Goal: Task Accomplishment & Management: Complete application form

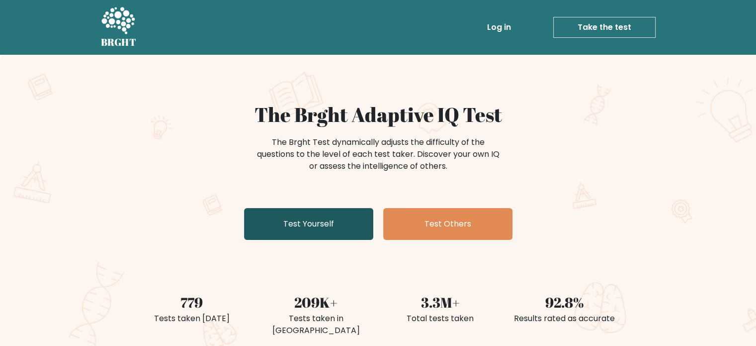
click at [346, 217] on link "Test Yourself" at bounding box center [308, 224] width 129 height 32
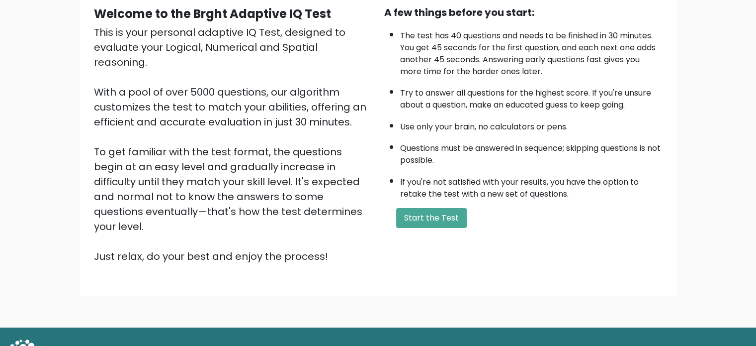
scroll to position [109, 0]
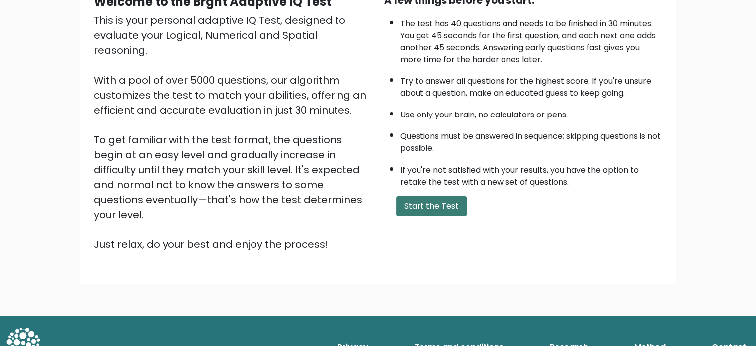
click at [414, 206] on button "Start the Test" at bounding box center [431, 206] width 71 height 20
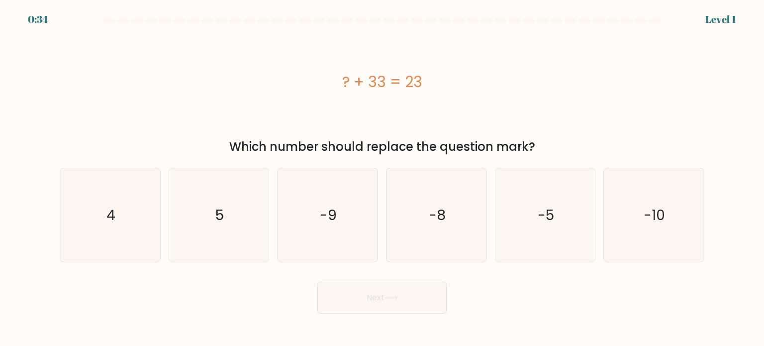
drag, startPoint x: 233, startPoint y: 147, endPoint x: 575, endPoint y: 144, distance: 342.6
click at [575, 144] on div "Which number should replace the question mark?" at bounding box center [382, 147] width 633 height 18
copy div "Which number should replace the question mark?"
click at [550, 96] on div "? + 33 = 23" at bounding box center [382, 82] width 644 height 104
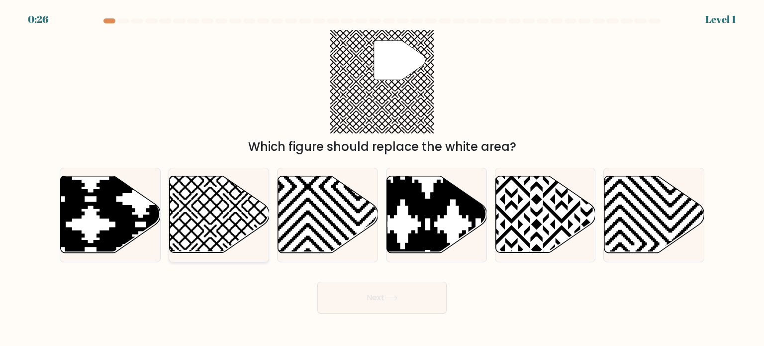
click at [235, 204] on icon at bounding box center [185, 256] width 201 height 201
click at [382, 178] on input "b." at bounding box center [382, 175] width 0 height 5
radio input "true"
click at [362, 304] on button "Next" at bounding box center [381, 297] width 129 height 32
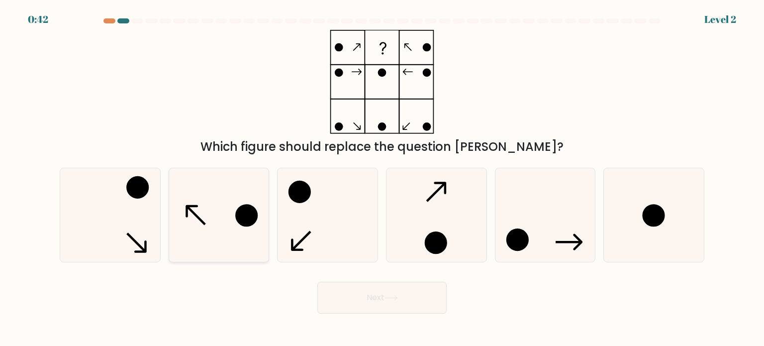
click at [251, 221] on circle at bounding box center [246, 215] width 20 height 20
click at [382, 178] on input "b." at bounding box center [382, 175] width 0 height 5
radio input "true"
click at [392, 300] on icon at bounding box center [390, 297] width 13 height 5
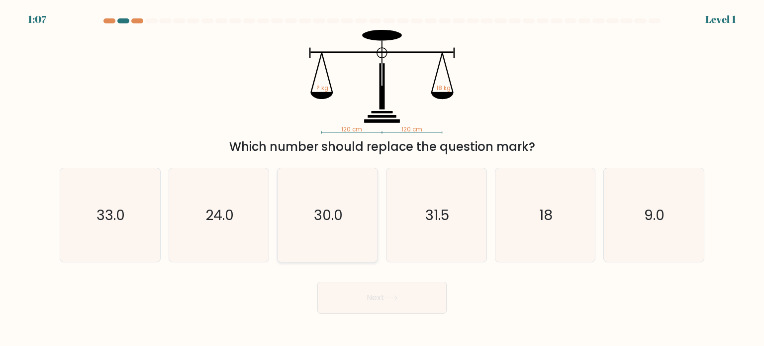
click at [321, 215] on text "30.0" at bounding box center [328, 214] width 29 height 20
click at [382, 178] on input "c. 30.0" at bounding box center [382, 175] width 0 height 5
radio input "true"
click at [363, 299] on button "Next" at bounding box center [381, 297] width 129 height 32
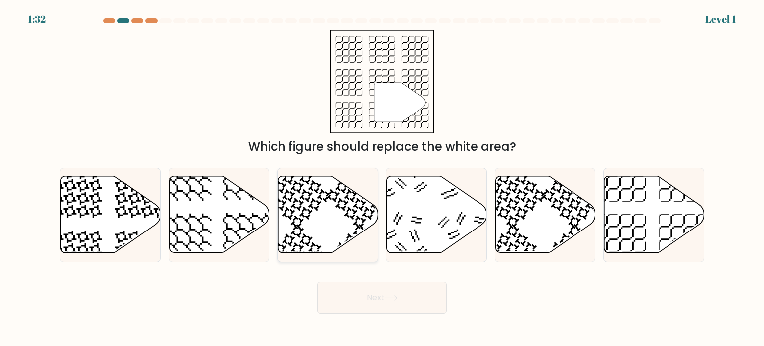
click at [329, 226] on icon at bounding box center [328, 214] width 100 height 77
click at [382, 178] on input "c." at bounding box center [382, 175] width 0 height 5
radio input "true"
click at [348, 300] on button "Next" at bounding box center [381, 297] width 129 height 32
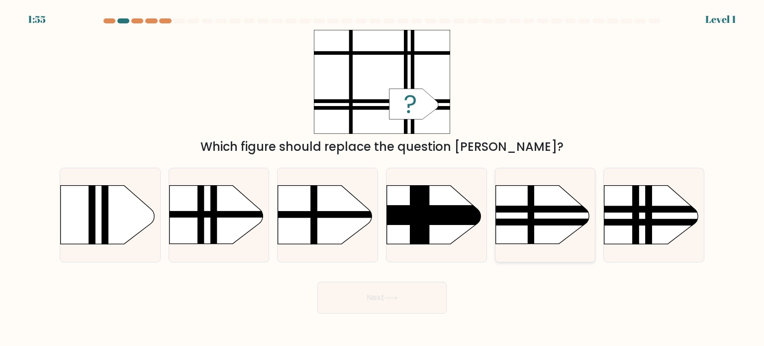
click at [519, 220] on rect at bounding box center [481, 222] width 261 height 6
click at [382, 178] on input "e." at bounding box center [382, 175] width 0 height 5
radio input "true"
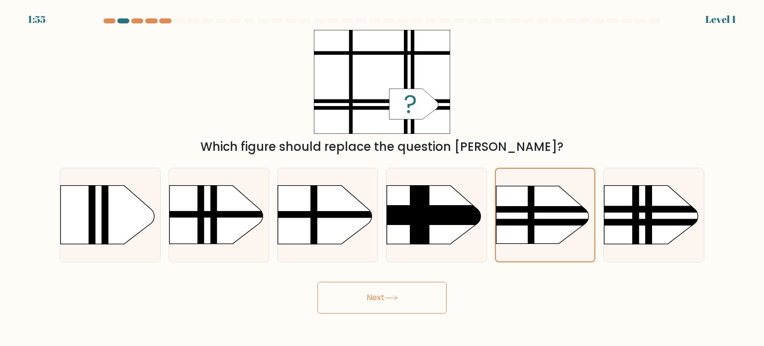
click at [406, 295] on button "Next" at bounding box center [381, 297] width 129 height 32
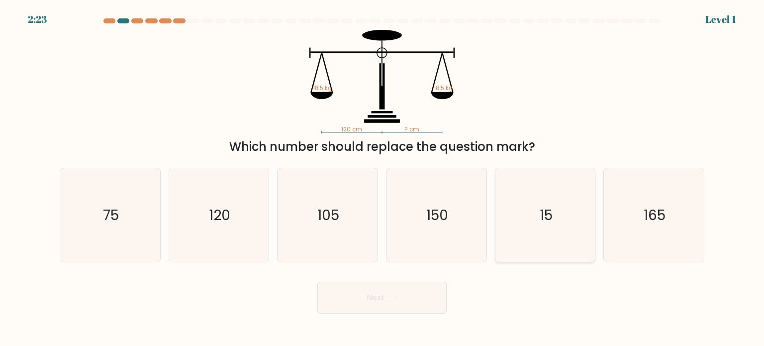
click at [555, 220] on icon "15" at bounding box center [544, 214] width 93 height 93
click at [382, 178] on input "e. 15" at bounding box center [382, 175] width 0 height 5
radio input "true"
click at [393, 307] on button "Next" at bounding box center [381, 297] width 129 height 32
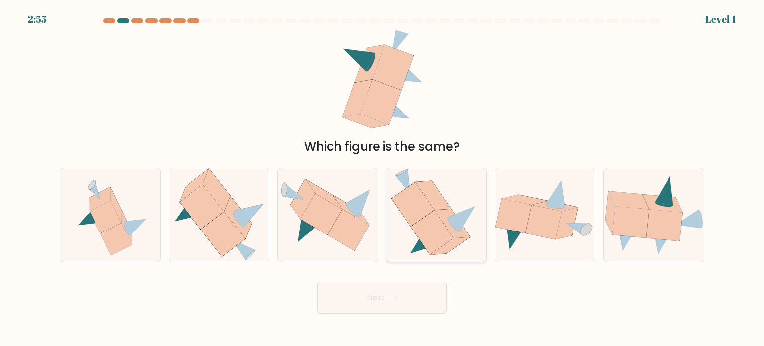
click at [428, 217] on icon at bounding box center [432, 232] width 42 height 44
click at [382, 178] on input "d." at bounding box center [382, 175] width 0 height 5
radio input "true"
click at [405, 293] on button "Next" at bounding box center [381, 297] width 129 height 32
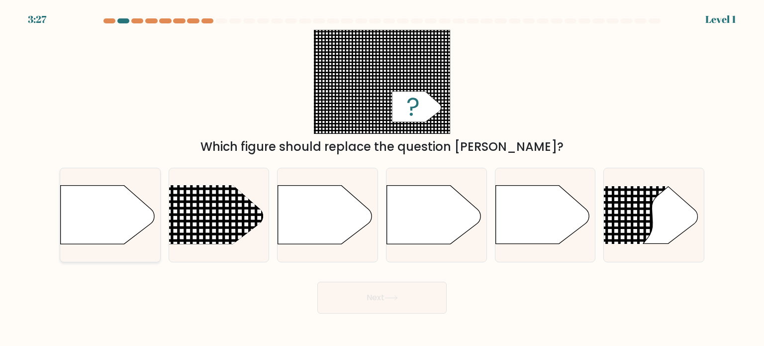
click at [113, 220] on icon at bounding box center [107, 214] width 93 height 58
click at [382, 178] on input "a." at bounding box center [382, 175] width 0 height 5
radio input "true"
click at [356, 293] on button "Next" at bounding box center [381, 297] width 129 height 32
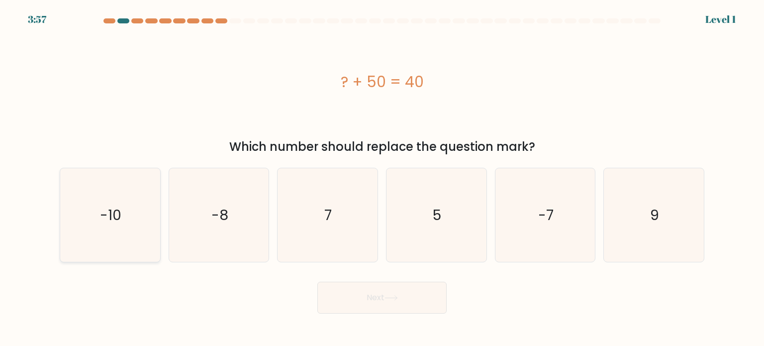
click at [116, 206] on text "-10" at bounding box center [110, 214] width 21 height 20
click at [382, 178] on input "a. -10" at bounding box center [382, 175] width 0 height 5
radio input "true"
click at [414, 301] on button "Next" at bounding box center [381, 297] width 129 height 32
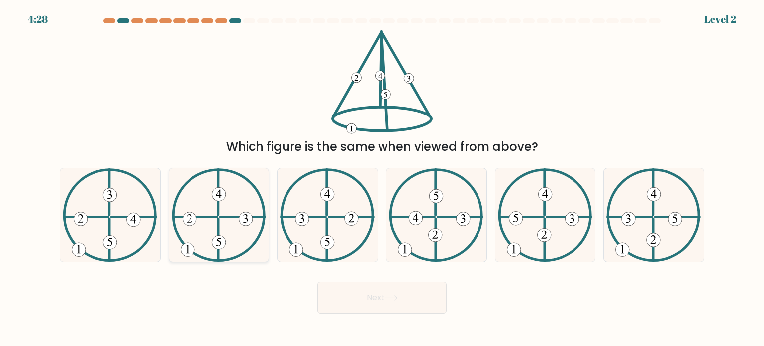
click at [197, 193] on icon at bounding box center [219, 214] width 94 height 93
click at [382, 178] on input "b." at bounding box center [382, 175] width 0 height 5
radio input "true"
click at [410, 299] on button "Next" at bounding box center [381, 297] width 129 height 32
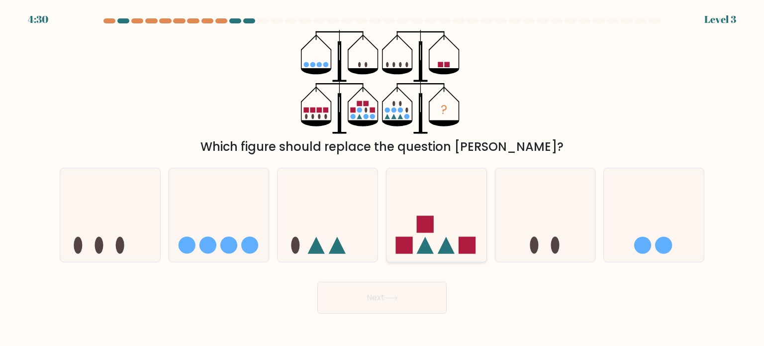
click at [418, 214] on icon at bounding box center [436, 215] width 100 height 83
click at [382, 178] on input "d." at bounding box center [382, 175] width 0 height 5
radio input "true"
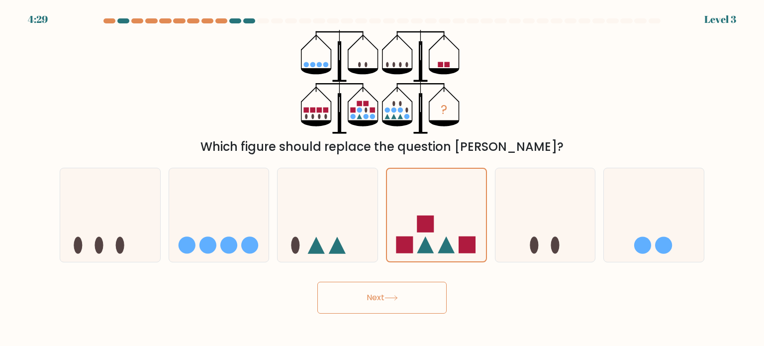
click at [409, 289] on button "Next" at bounding box center [381, 297] width 129 height 32
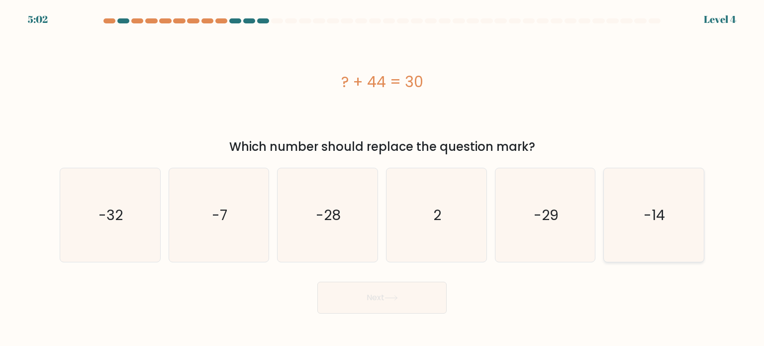
click at [623, 204] on icon "-14" at bounding box center [653, 214] width 93 height 93
click at [382, 178] on input "f. -14" at bounding box center [382, 175] width 0 height 5
radio input "true"
click at [416, 296] on button "Next" at bounding box center [381, 297] width 129 height 32
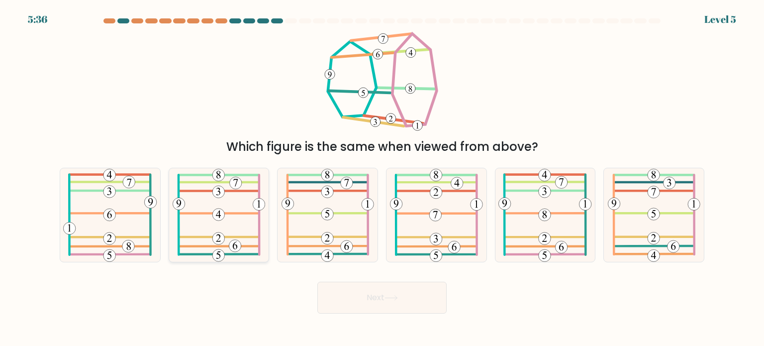
click at [223, 203] on icon at bounding box center [219, 214] width 93 height 93
click at [382, 178] on input "b." at bounding box center [382, 175] width 0 height 5
radio input "true"
click at [368, 284] on button "Next" at bounding box center [381, 297] width 129 height 32
click at [370, 295] on button "Next" at bounding box center [381, 297] width 129 height 32
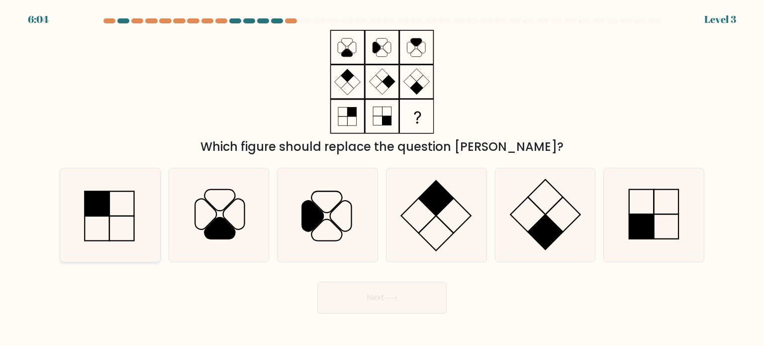
click at [103, 220] on icon at bounding box center [109, 214] width 93 height 93
click at [382, 178] on input "a." at bounding box center [382, 175] width 0 height 5
radio input "true"
click at [403, 306] on button "Next" at bounding box center [381, 297] width 129 height 32
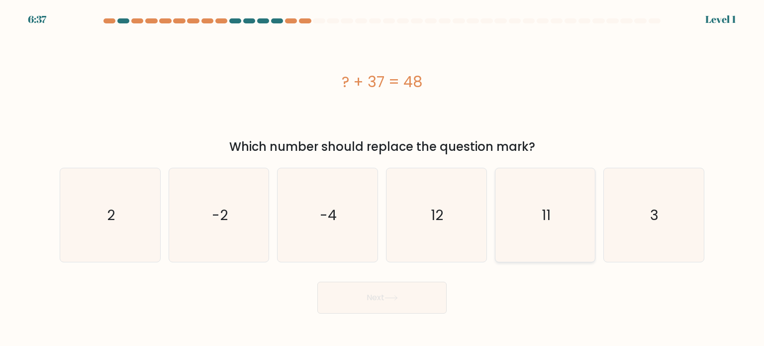
click at [560, 221] on icon "11" at bounding box center [544, 214] width 93 height 93
click at [382, 178] on input "e. 11" at bounding box center [382, 175] width 0 height 5
radio input "true"
click at [397, 294] on button "Next" at bounding box center [381, 297] width 129 height 32
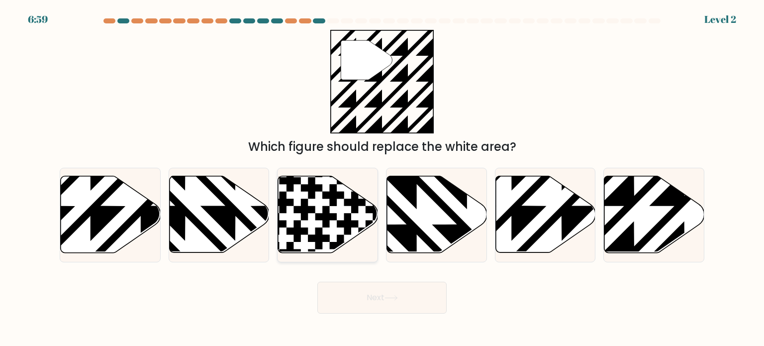
click at [344, 217] on icon at bounding box center [347, 223] width 21 height 21
click at [382, 178] on input "c." at bounding box center [382, 175] width 0 height 5
radio input "true"
click at [372, 309] on button "Next" at bounding box center [381, 297] width 129 height 32
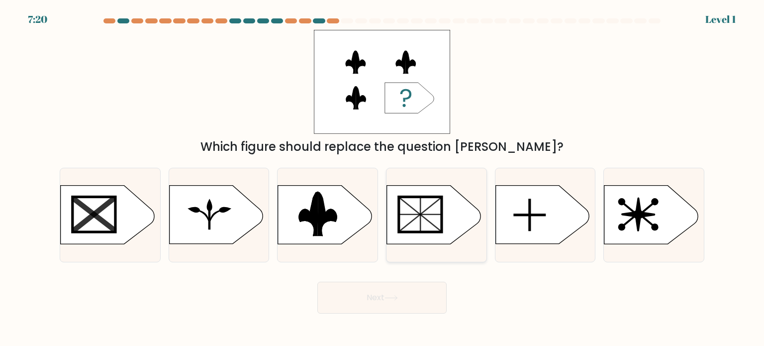
click at [448, 212] on icon at bounding box center [433, 214] width 93 height 58
click at [382, 178] on input "d." at bounding box center [382, 175] width 0 height 5
radio input "true"
click at [410, 302] on button "Next" at bounding box center [381, 297] width 129 height 32
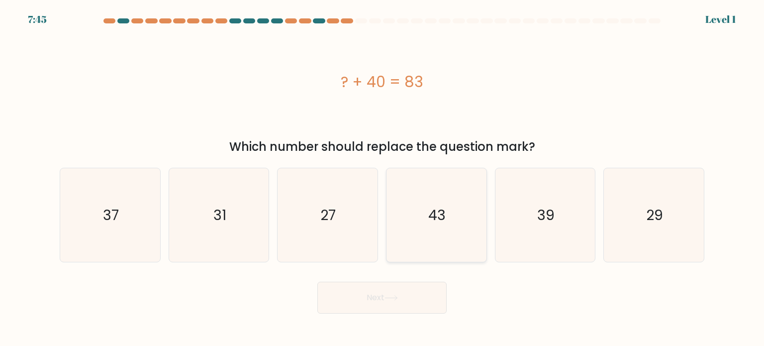
click at [473, 208] on icon "43" at bounding box center [435, 214] width 93 height 93
click at [382, 178] on input "d. 43" at bounding box center [382, 175] width 0 height 5
radio input "true"
click at [403, 300] on button "Next" at bounding box center [381, 297] width 129 height 32
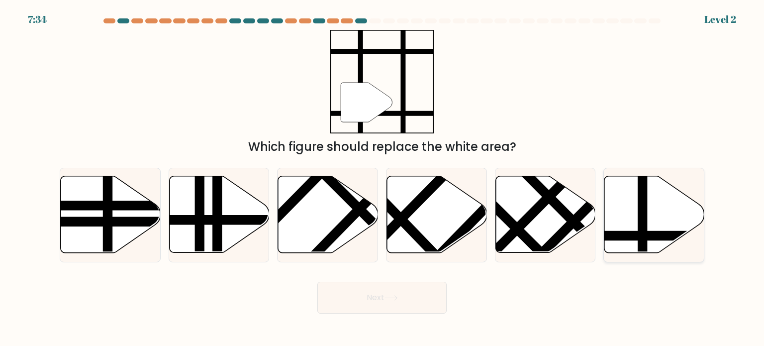
click at [650, 236] on icon at bounding box center [684, 236] width 201 height 0
click at [382, 178] on input "f." at bounding box center [382, 175] width 0 height 5
radio input "true"
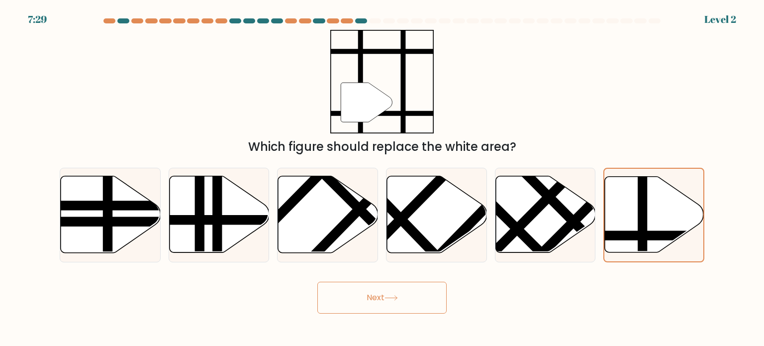
click at [388, 292] on button "Next" at bounding box center [381, 297] width 129 height 32
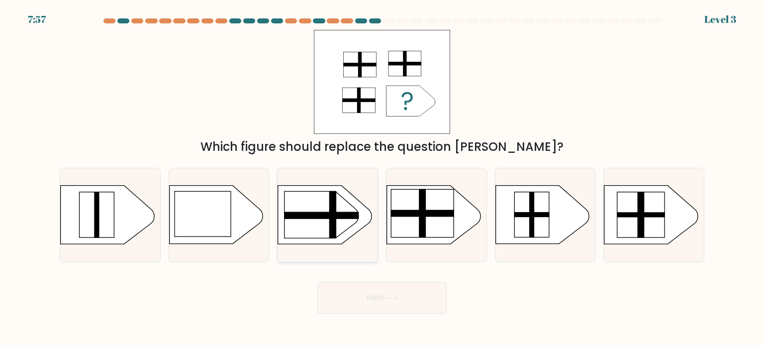
click at [331, 215] on rect at bounding box center [321, 215] width 75 height 7
click at [382, 178] on input "c." at bounding box center [382, 175] width 0 height 5
radio input "true"
click at [380, 297] on button "Next" at bounding box center [381, 297] width 129 height 32
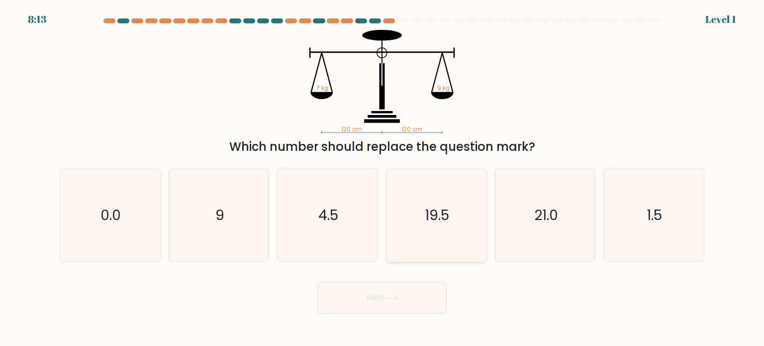
click at [426, 210] on text "19.5" at bounding box center [437, 214] width 24 height 20
click at [382, 178] on input "d. 19.5" at bounding box center [382, 175] width 0 height 5
radio input "true"
click at [417, 294] on button "Next" at bounding box center [381, 297] width 129 height 32
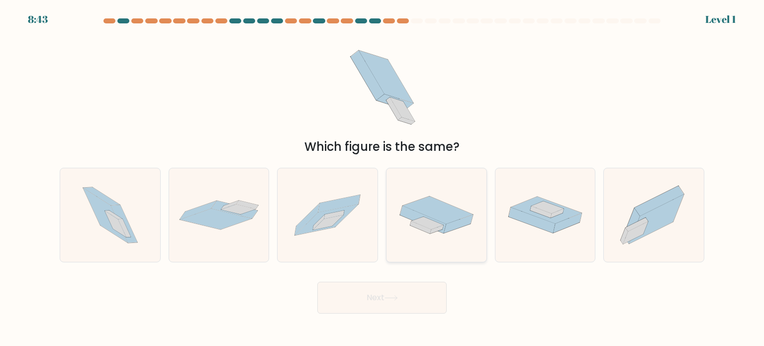
click at [410, 204] on icon at bounding box center [438, 209] width 70 height 27
click at [382, 178] on input "d." at bounding box center [382, 175] width 0 height 5
radio input "true"
click at [402, 311] on button "Next" at bounding box center [381, 297] width 129 height 32
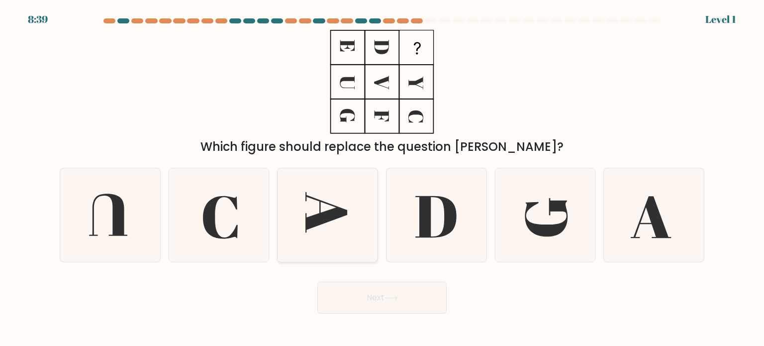
click at [314, 184] on icon at bounding box center [326, 214] width 93 height 93
click at [382, 178] on input "c." at bounding box center [382, 175] width 0 height 5
radio input "true"
click at [400, 296] on button "Next" at bounding box center [381, 297] width 129 height 32
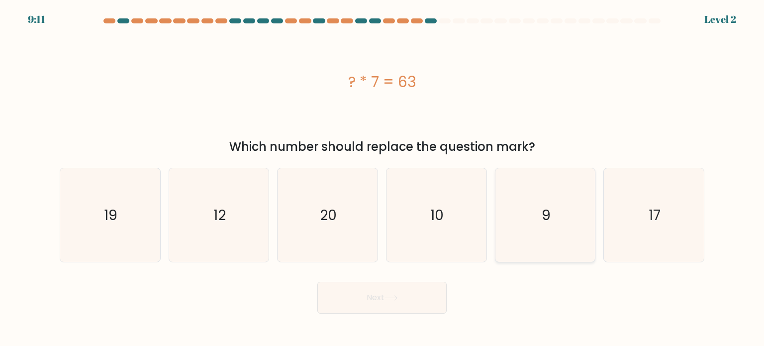
click at [565, 223] on icon "9" at bounding box center [544, 214] width 93 height 93
click at [382, 178] on input "e. 9" at bounding box center [382, 175] width 0 height 5
radio input "true"
click at [381, 294] on button "Next" at bounding box center [381, 297] width 129 height 32
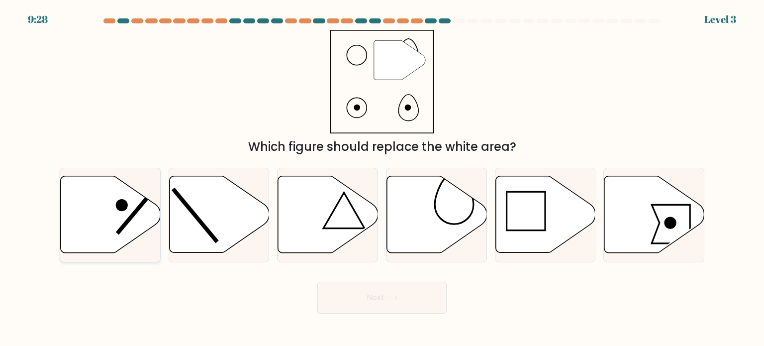
click at [117, 208] on circle at bounding box center [122, 205] width 12 height 12
click at [382, 178] on input "a." at bounding box center [382, 175] width 0 height 5
radio input "true"
click at [404, 306] on button "Next" at bounding box center [381, 297] width 129 height 32
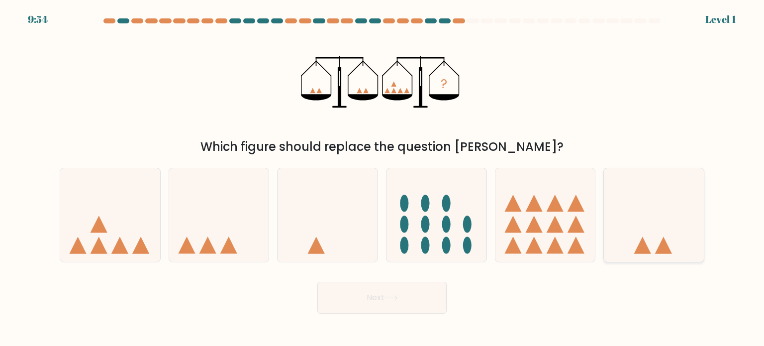
click at [689, 239] on icon at bounding box center [654, 215] width 100 height 83
click at [382, 178] on input "f." at bounding box center [382, 175] width 0 height 5
radio input "true"
click at [433, 296] on button "Next" at bounding box center [381, 297] width 129 height 32
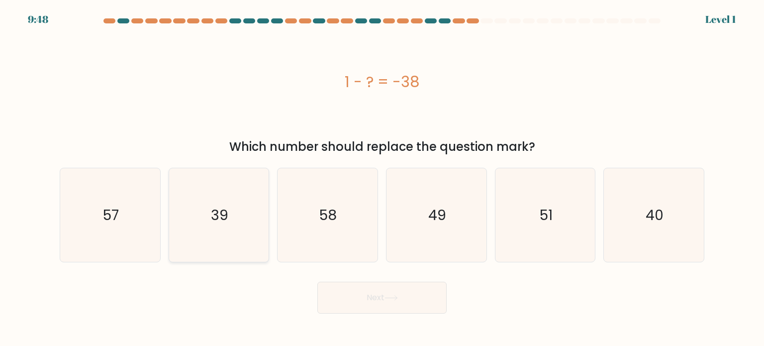
click at [194, 224] on icon "39" at bounding box center [218, 214] width 93 height 93
click at [382, 178] on input "b. 39" at bounding box center [382, 175] width 0 height 5
radio input "true"
click at [343, 291] on button "Next" at bounding box center [381, 297] width 129 height 32
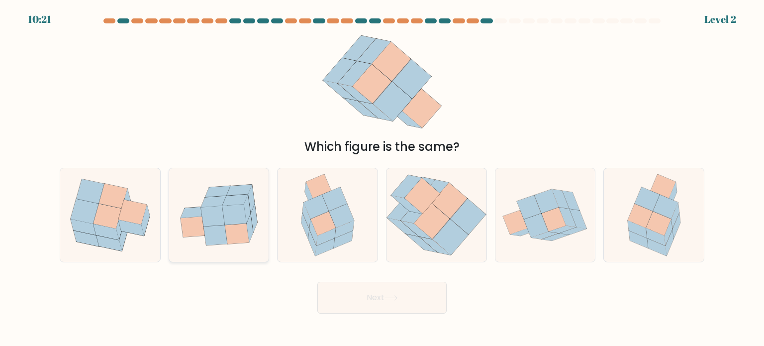
click at [218, 231] on icon at bounding box center [215, 235] width 24 height 20
click at [382, 178] on input "b." at bounding box center [382, 175] width 0 height 5
radio input "true"
click at [353, 298] on button "Next" at bounding box center [381, 297] width 129 height 32
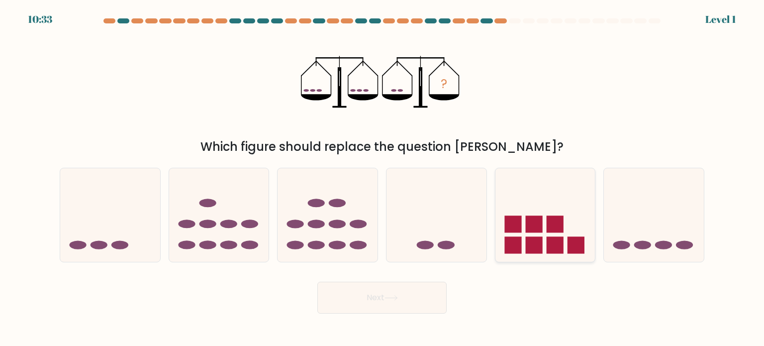
click at [514, 220] on rect at bounding box center [512, 223] width 17 height 17
click at [382, 178] on input "e." at bounding box center [382, 175] width 0 height 5
radio input "true"
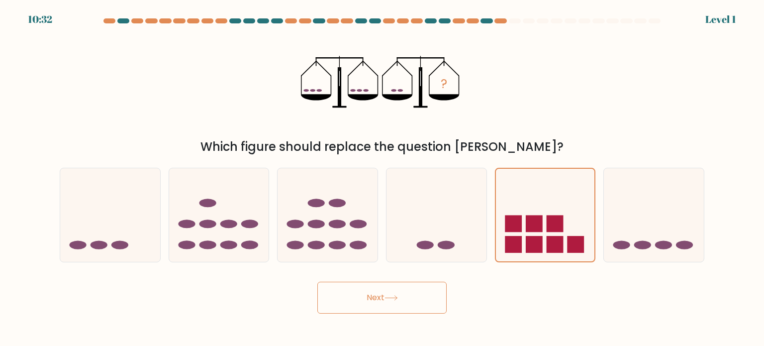
click at [395, 300] on button "Next" at bounding box center [381, 297] width 129 height 32
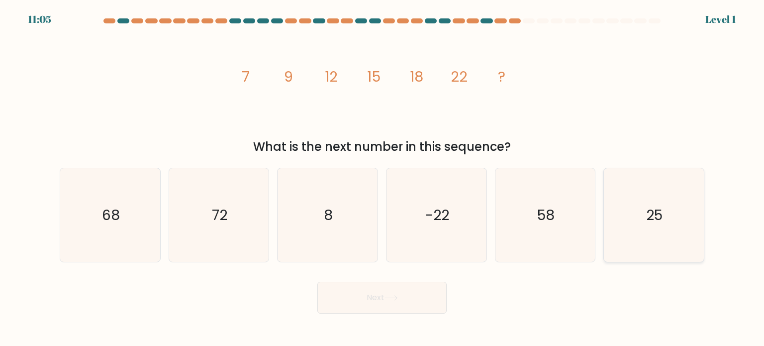
click at [692, 207] on icon "25" at bounding box center [653, 214] width 93 height 93
click at [382, 178] on input "f. 25" at bounding box center [382, 175] width 0 height 5
radio input "true"
click at [389, 307] on button "Next" at bounding box center [381, 297] width 129 height 32
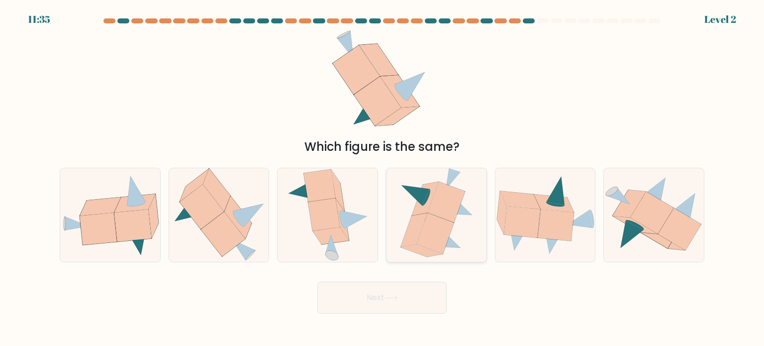
click at [431, 218] on icon at bounding box center [434, 233] width 37 height 41
click at [382, 178] on input "d." at bounding box center [382, 175] width 0 height 5
radio input "true"
click at [399, 305] on button "Next" at bounding box center [381, 297] width 129 height 32
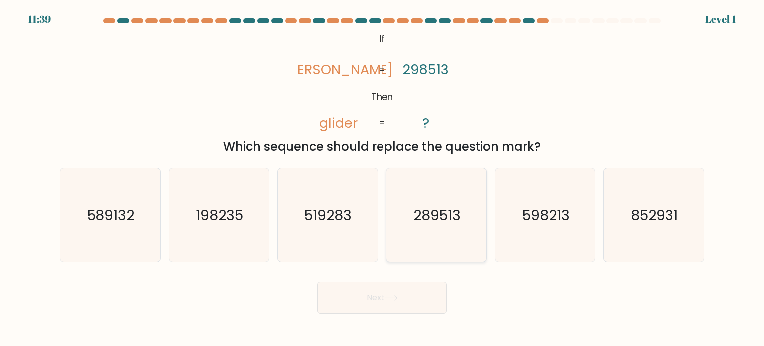
click at [439, 221] on text "289513" at bounding box center [437, 214] width 47 height 20
click at [382, 178] on input "d. 289513" at bounding box center [382, 175] width 0 height 5
radio input "true"
click at [412, 294] on button "Next" at bounding box center [381, 297] width 129 height 32
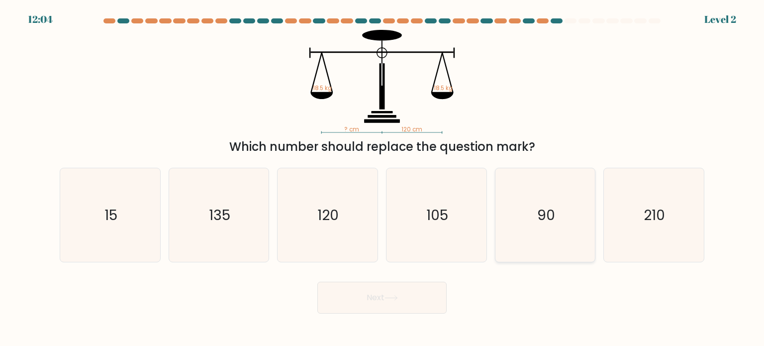
click at [541, 219] on text "90" at bounding box center [546, 214] width 18 height 20
click at [382, 178] on input "e. 90" at bounding box center [382, 175] width 0 height 5
radio input "true"
click at [388, 294] on button "Next" at bounding box center [381, 297] width 129 height 32
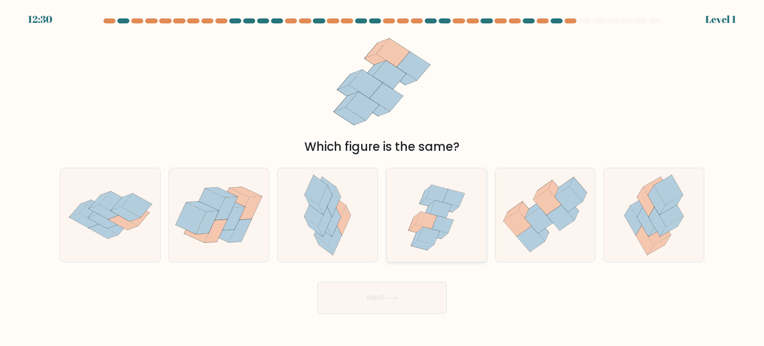
click at [433, 216] on icon at bounding box center [426, 219] width 22 height 17
click at [382, 178] on input "d." at bounding box center [382, 175] width 0 height 5
radio input "true"
click at [401, 296] on button "Next" at bounding box center [381, 297] width 129 height 32
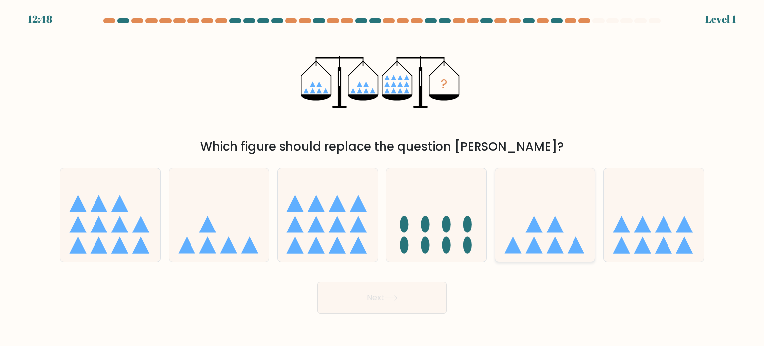
click at [538, 237] on icon at bounding box center [545, 215] width 100 height 83
click at [382, 178] on input "e." at bounding box center [382, 175] width 0 height 5
radio input "true"
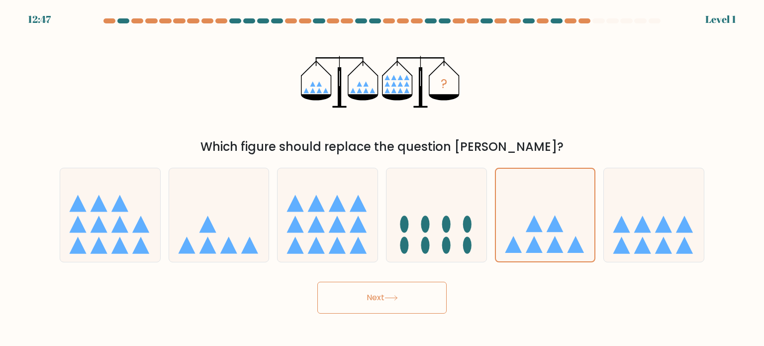
click at [408, 296] on button "Next" at bounding box center [381, 297] width 129 height 32
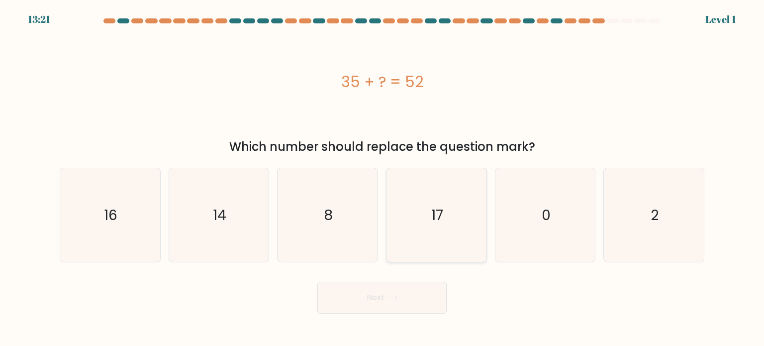
click at [437, 224] on icon "17" at bounding box center [435, 214] width 93 height 93
click at [382, 178] on input "d. 17" at bounding box center [382, 175] width 0 height 5
radio input "true"
click at [417, 292] on button "Next" at bounding box center [381, 297] width 129 height 32
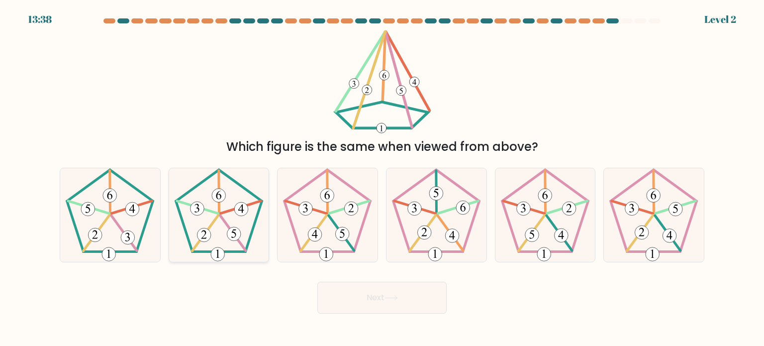
click at [237, 226] on icon at bounding box center [218, 214] width 93 height 93
click at [382, 178] on input "b." at bounding box center [382, 175] width 0 height 5
radio input "true"
click at [334, 287] on button "Next" at bounding box center [381, 297] width 129 height 32
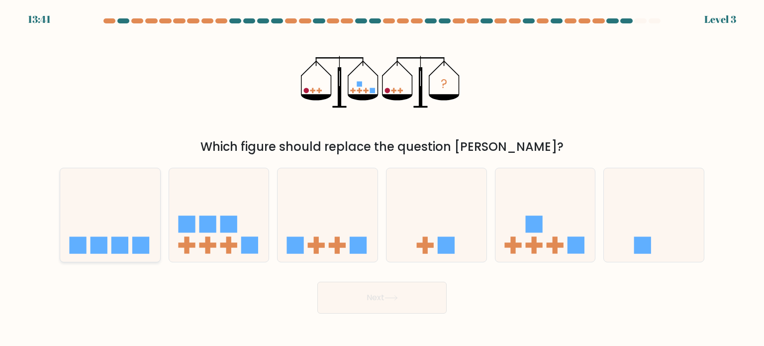
click at [111, 225] on icon at bounding box center [110, 215] width 100 height 83
click at [382, 178] on input "a." at bounding box center [382, 175] width 0 height 5
radio input "true"
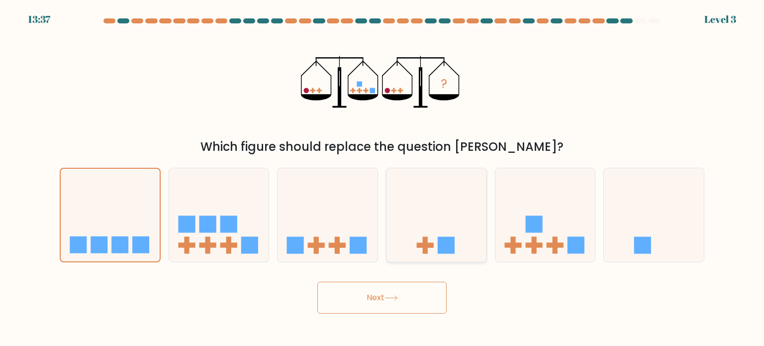
click at [447, 247] on rect at bounding box center [446, 244] width 17 height 17
click at [382, 178] on input "d." at bounding box center [382, 175] width 0 height 5
radio input "true"
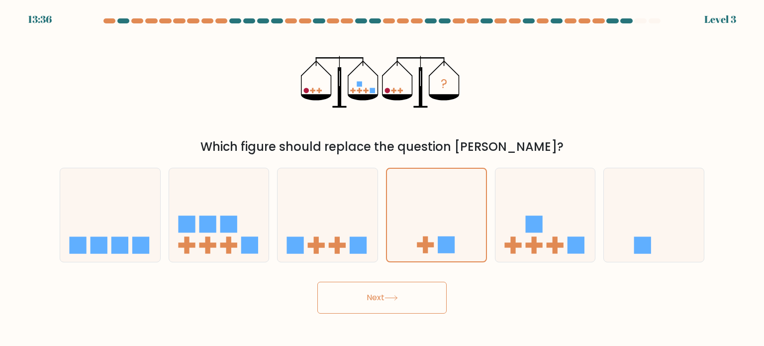
click at [414, 297] on button "Next" at bounding box center [381, 297] width 129 height 32
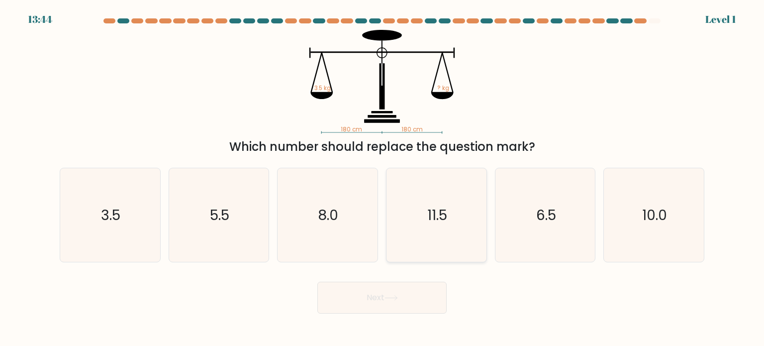
click at [418, 187] on icon "11.5" at bounding box center [435, 214] width 93 height 93
click at [382, 178] on input "d. 11.5" at bounding box center [382, 175] width 0 height 5
radio input "true"
click at [392, 303] on button "Next" at bounding box center [381, 297] width 129 height 32
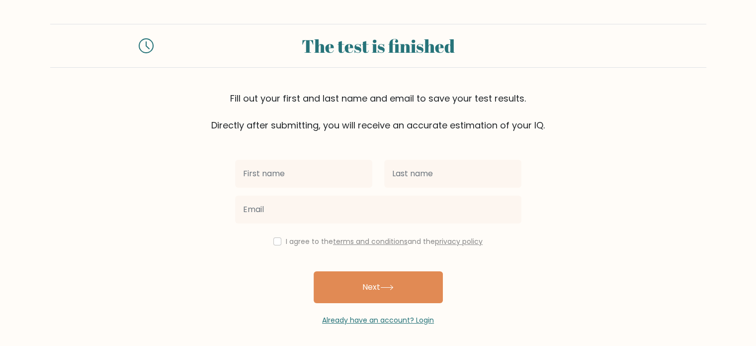
click at [336, 179] on input "text" at bounding box center [303, 174] width 137 height 28
type input "Crestine"
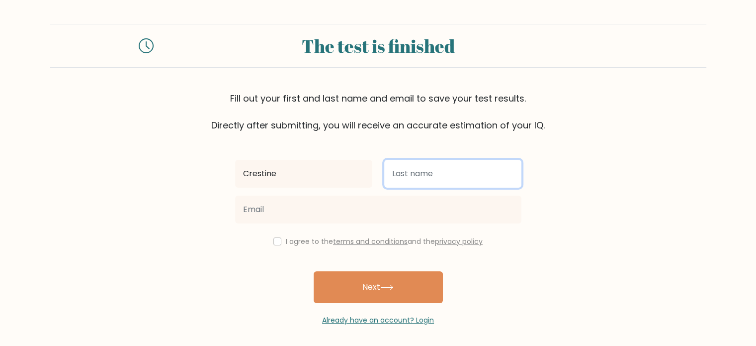
click at [398, 178] on input "text" at bounding box center [452, 174] width 137 height 28
type input "Macalalag"
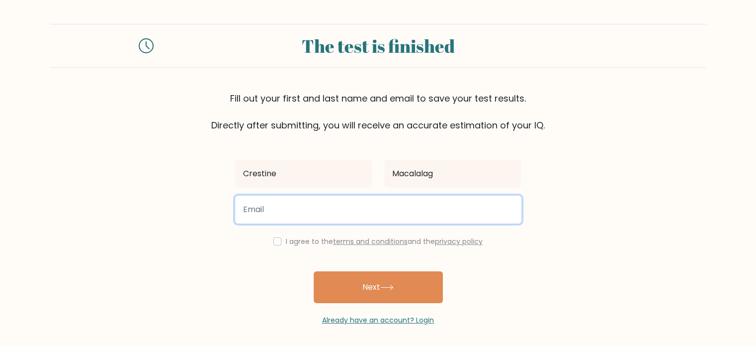
click at [422, 204] on input "email" at bounding box center [378, 209] width 286 height 28
type input "[EMAIL_ADDRESS][DOMAIN_NAME]"
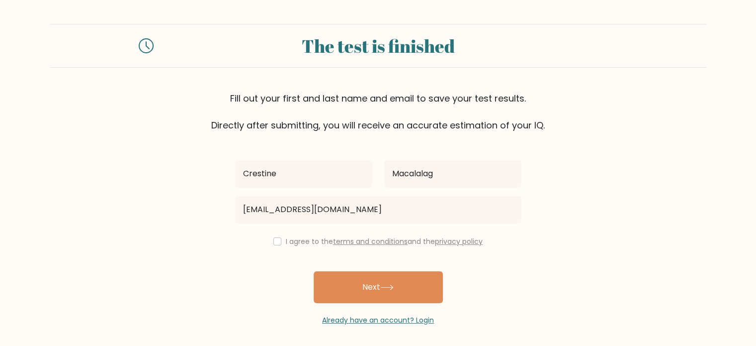
click at [320, 240] on label "I agree to the terms and conditions and the privacy policy" at bounding box center [384, 241] width 197 height 10
click at [279, 240] on div "I agree to the terms and conditions and the privacy policy" at bounding box center [378, 241] width 298 height 12
click at [277, 241] on input "checkbox" at bounding box center [277, 241] width 8 height 8
checkbox input "true"
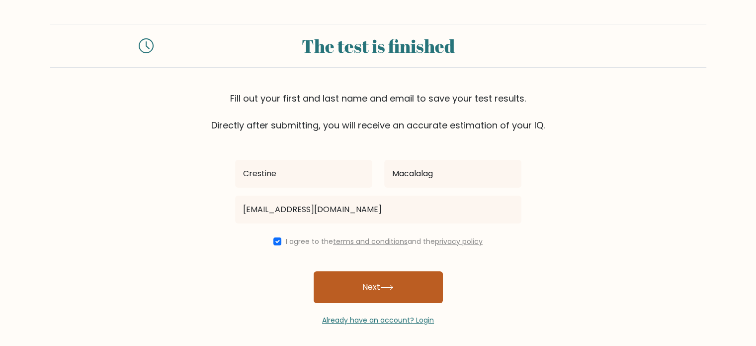
click at [362, 289] on button "Next" at bounding box center [378, 287] width 129 height 32
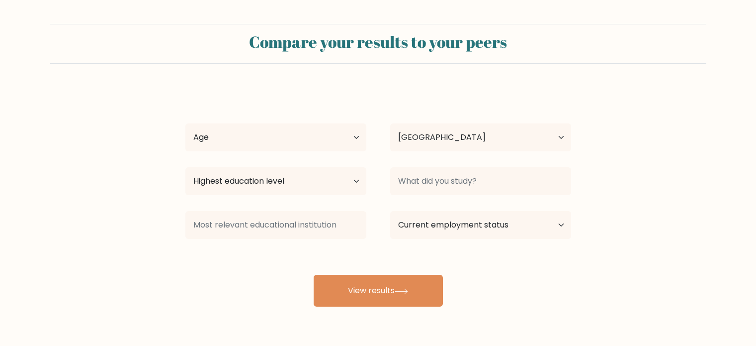
select select "PH"
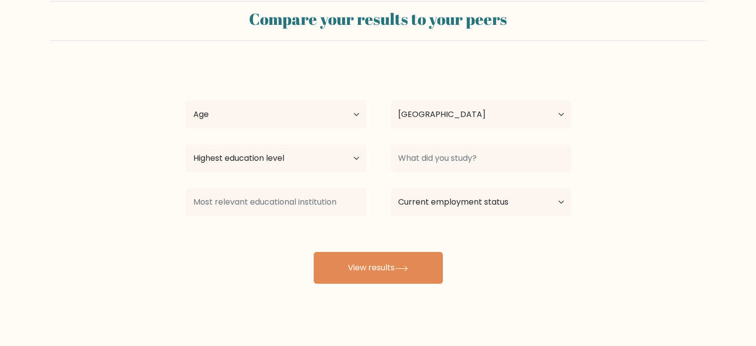
scroll to position [31, 0]
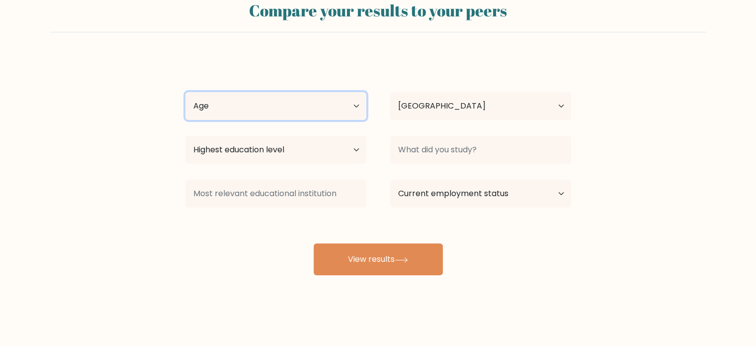
click at [340, 109] on select "Age Under 18 years old 18-24 years old 25-34 years old 35-44 years old 45-54 ye…" at bounding box center [275, 106] width 181 height 28
select select "18_24"
click at [185, 92] on select "Age Under 18 years old 18-24 years old 25-34 years old 35-44 years old 45-54 ye…" at bounding box center [275, 106] width 181 height 28
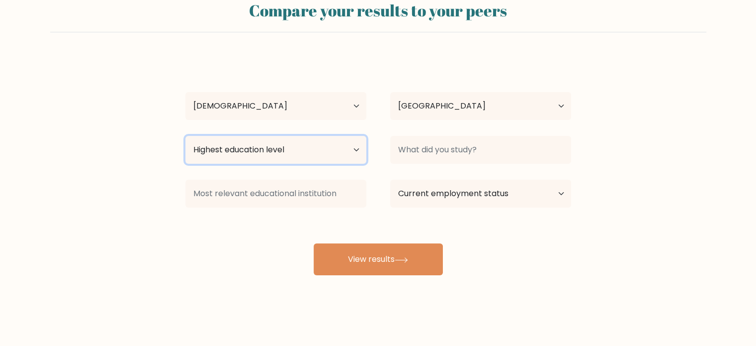
click at [333, 157] on select "Highest education level No schooling Primary Lower Secondary Upper Secondary Oc…" at bounding box center [275, 150] width 181 height 28
select select "bachelors_degree"
click at [185, 136] on select "Highest education level No schooling Primary Lower Secondary Upper Secondary Oc…" at bounding box center [275, 150] width 181 height 28
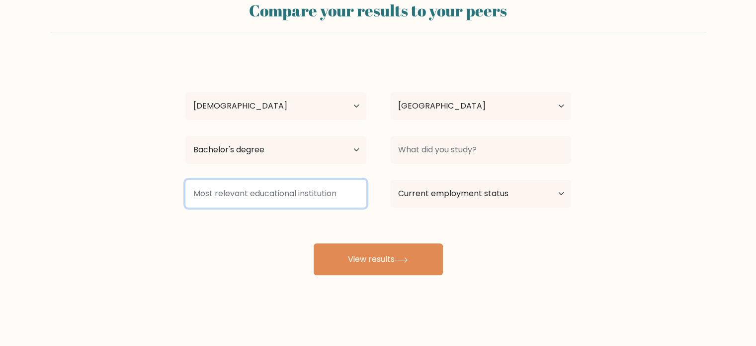
click at [284, 190] on input at bounding box center [275, 194] width 181 height 28
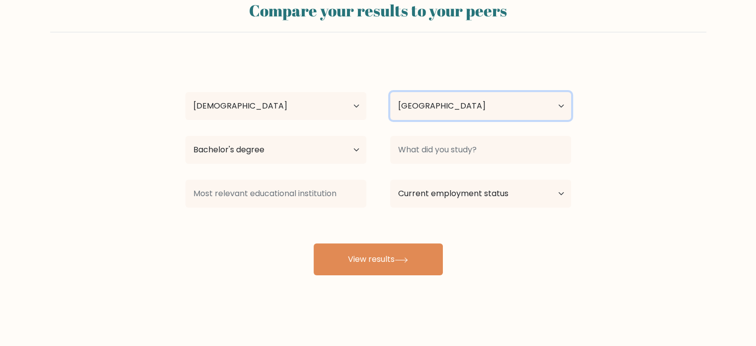
click at [413, 107] on select "Country Afghanistan Albania Algeria American Samoa Andorra Angola Anguilla Anta…" at bounding box center [480, 106] width 181 height 28
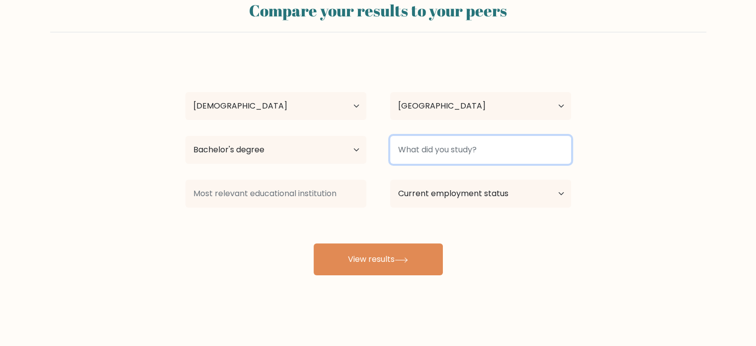
click at [421, 148] on input at bounding box center [480, 150] width 181 height 28
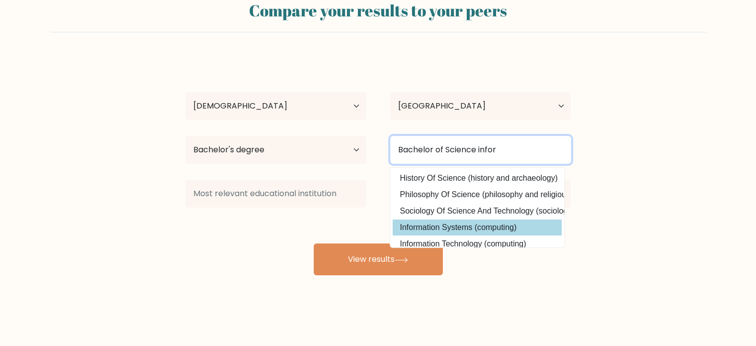
type input "Bachelor of Science infor"
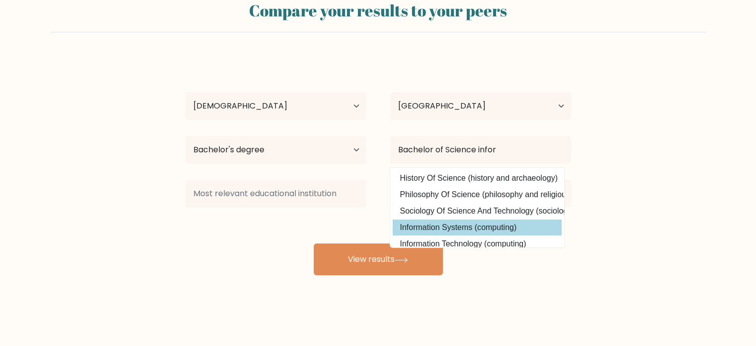
click at [423, 221] on div "Crestine Macalalag Age Under 18 years old 18-24 years old 25-34 years old 35-44…" at bounding box center [379, 165] width 398 height 219
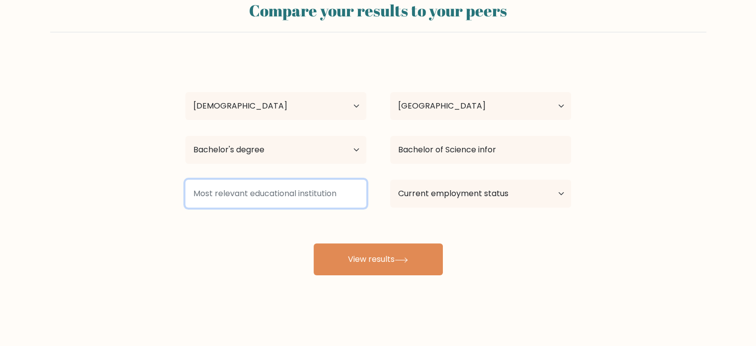
click at [335, 197] on input at bounding box center [275, 194] width 181 height 28
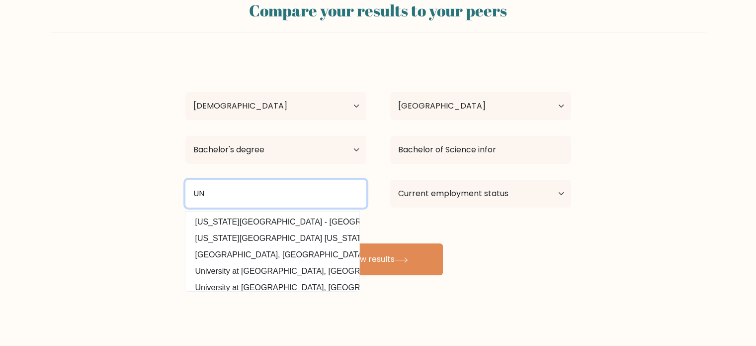
type input "U"
type input "A"
type input "u"
type input "A"
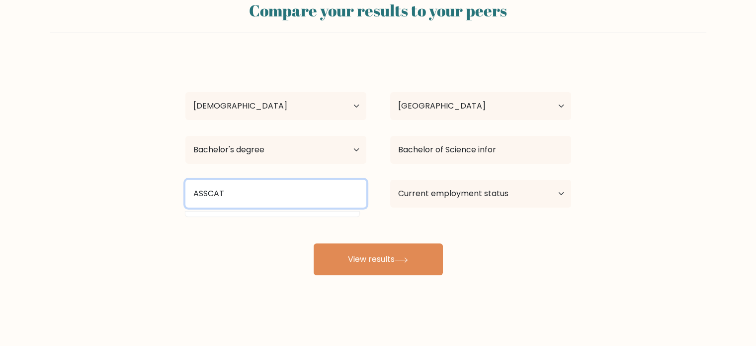
type input "ASSCAT"
click at [314, 243] on button "View results" at bounding box center [378, 259] width 129 height 32
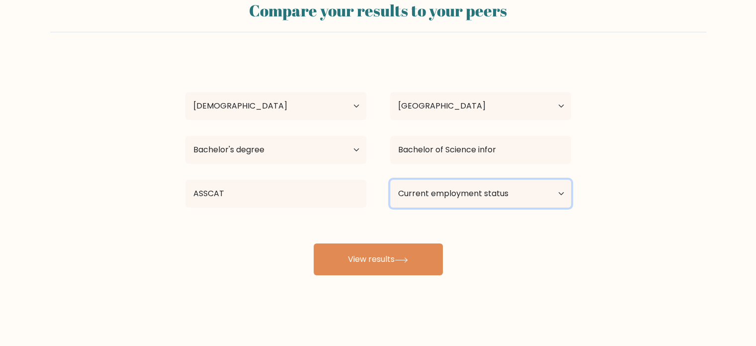
click at [416, 196] on select "Current employment status Employed Student Retired Other / prefer not to answer" at bounding box center [480, 194] width 181 height 28
select select "other"
click at [390, 180] on select "Current employment status Employed Student Retired Other / prefer not to answer" at bounding box center [480, 194] width 181 height 28
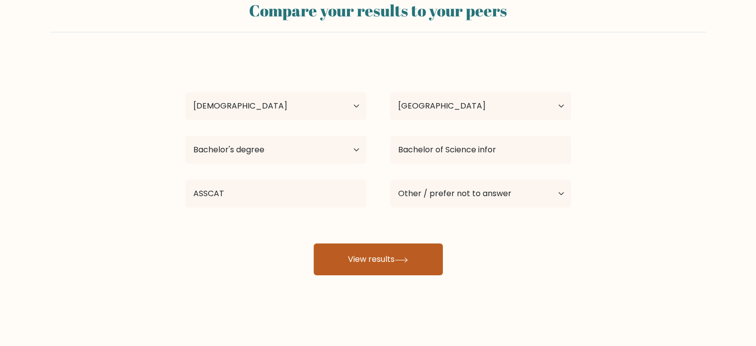
click at [418, 258] on button "View results" at bounding box center [378, 259] width 129 height 32
